Goal: Entertainment & Leisure: Consume media (video, audio)

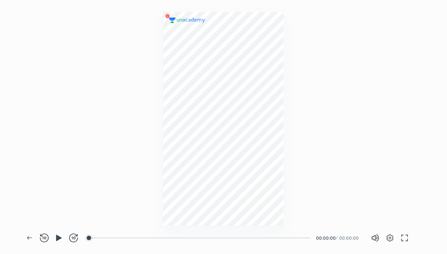
scroll to position [254, 446]
click at [57, 236] on icon "button" at bounding box center [58, 238] width 5 height 6
click at [285, 110] on div at bounding box center [223, 112] width 447 height 225
click at [101, 239] on div at bounding box center [100, 238] width 6 height 6
click at [116, 239] on div at bounding box center [115, 238] width 6 height 6
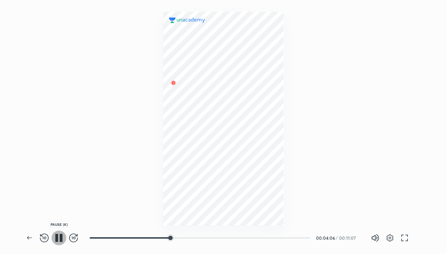
click at [58, 234] on icon "button" at bounding box center [58, 238] width 9 height 9
click at [387, 239] on icon "button" at bounding box center [389, 238] width 9 height 9
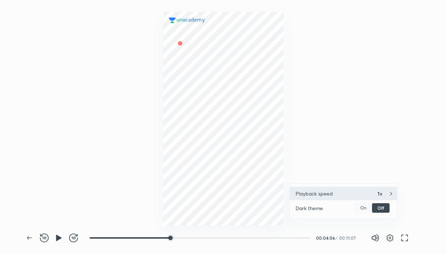
click at [370, 190] on div "Playback speed 1x" at bounding box center [342, 194] width 107 height 14
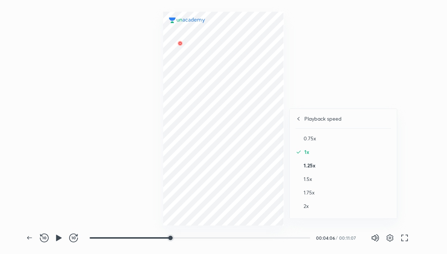
click at [326, 167] on h4 "1.25x" at bounding box center [346, 166] width 87 height 8
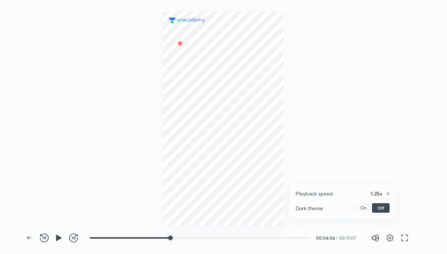
click at [365, 123] on div at bounding box center [223, 127] width 447 height 254
click at [243, 154] on div at bounding box center [223, 119] width 120 height 214
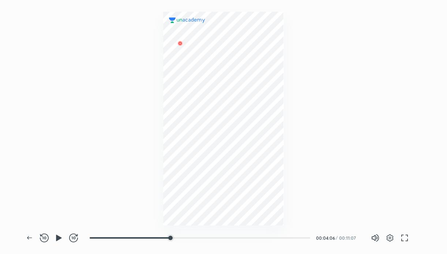
click at [243, 154] on div at bounding box center [223, 119] width 120 height 214
click at [278, 51] on img at bounding box center [276, 49] width 9 height 9
click at [269, 73] on div at bounding box center [223, 119] width 120 height 214
click at [327, 82] on div at bounding box center [223, 112] width 447 height 225
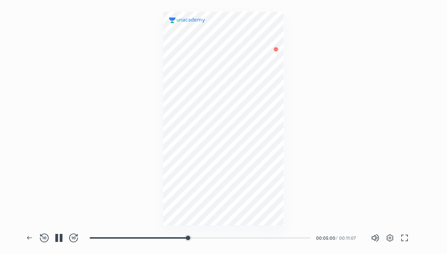
click at [262, 128] on div at bounding box center [223, 119] width 120 height 214
click at [311, 69] on div at bounding box center [223, 112] width 447 height 225
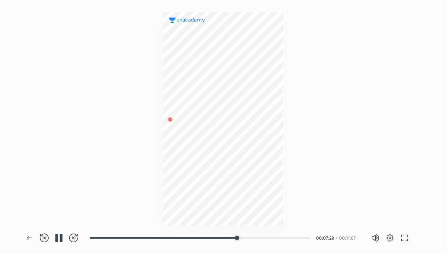
click at [421, 233] on div "Volume (M) 100% Settings FULL SCREEN (F)" at bounding box center [397, 238] width 58 height 15
click at [380, 179] on div at bounding box center [223, 112] width 447 height 225
click at [248, 159] on div at bounding box center [223, 119] width 120 height 214
click at [323, 106] on div at bounding box center [223, 112] width 447 height 225
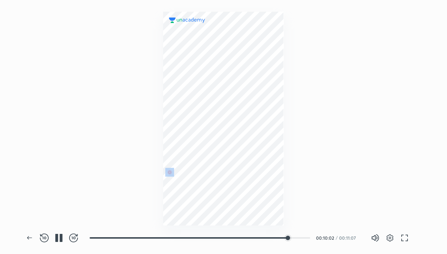
click at [323, 106] on div at bounding box center [223, 112] width 447 height 225
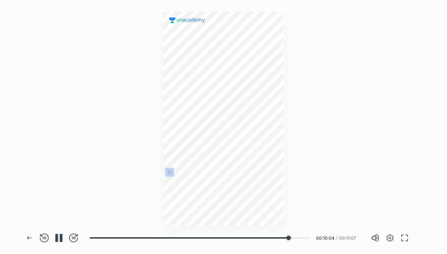
click at [323, 106] on div at bounding box center [223, 112] width 447 height 225
